Goal: Transaction & Acquisition: Request a Demo

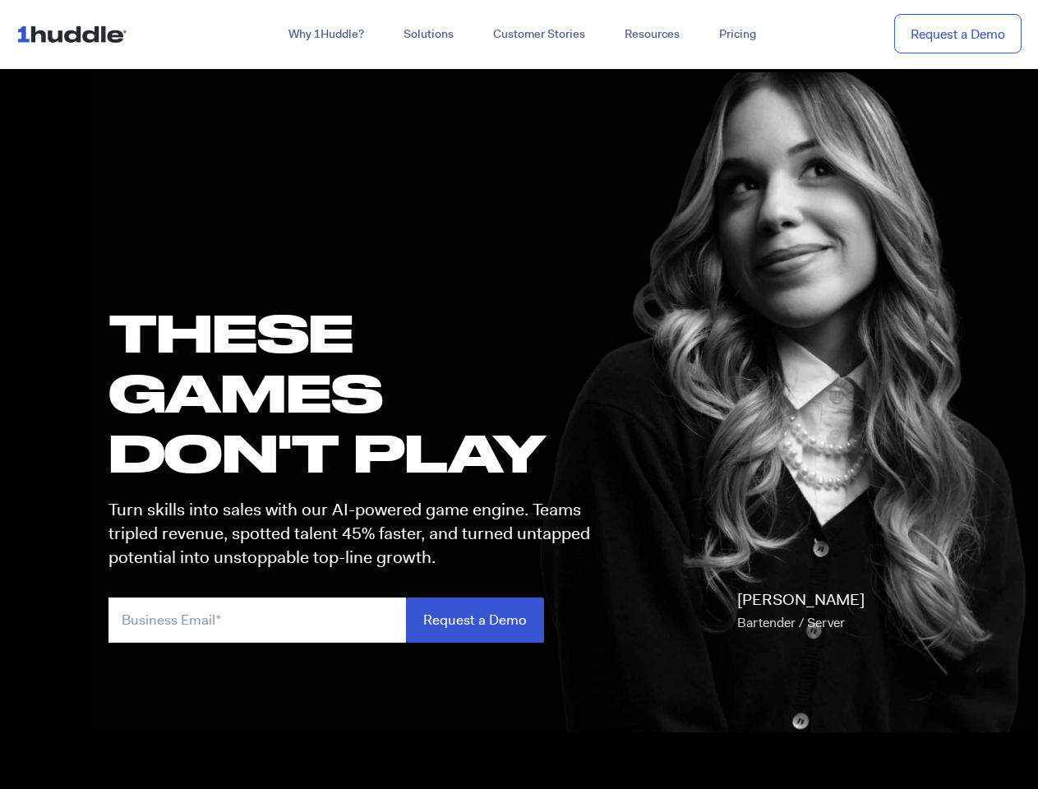
click at [519, 394] on h1 "these GAMES DON'T PLAY" at bounding box center [356, 392] width 496 height 181
click at [325, 35] on link "Why 1Huddle?" at bounding box center [326, 35] width 115 height 30
click at [427, 35] on link "Solutions" at bounding box center [429, 35] width 90 height 30
click at [651, 35] on link "Resources" at bounding box center [652, 35] width 95 height 30
click at [357, 620] on input "email" at bounding box center [256, 619] width 297 height 45
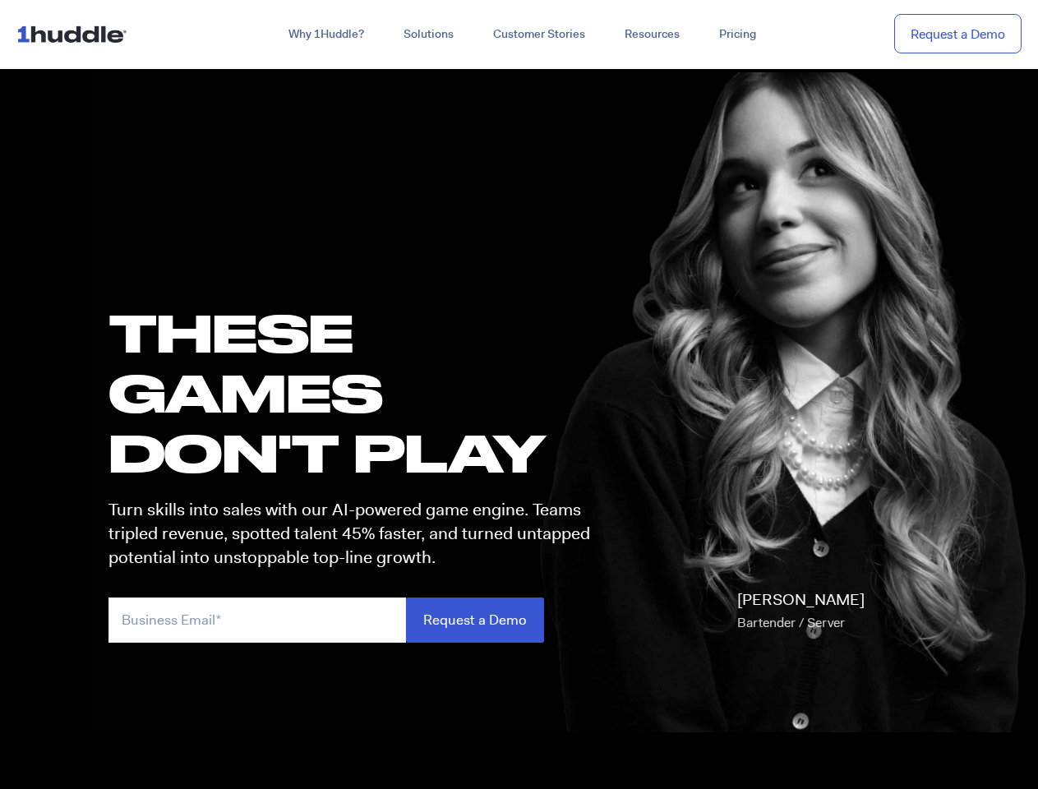
click at [474, 620] on input "Request a Demo" at bounding box center [475, 619] width 138 height 45
